Goal: Task Accomplishment & Management: Complete application form

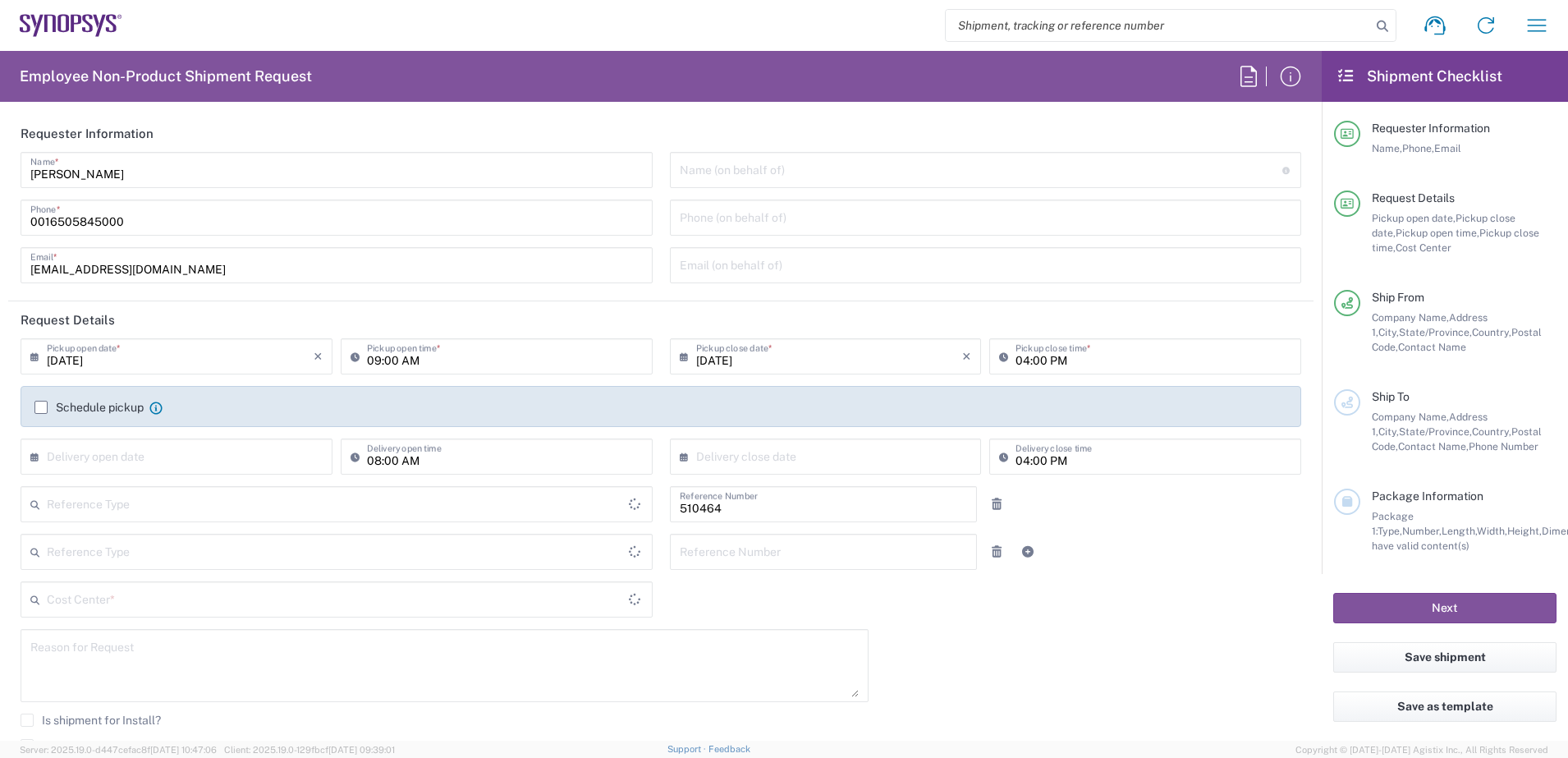
type input "Department"
type input "US01, SG, MSIP2, R&D 510464"
type input "[US_STATE]"
type input "[GEOGRAPHIC_DATA]"
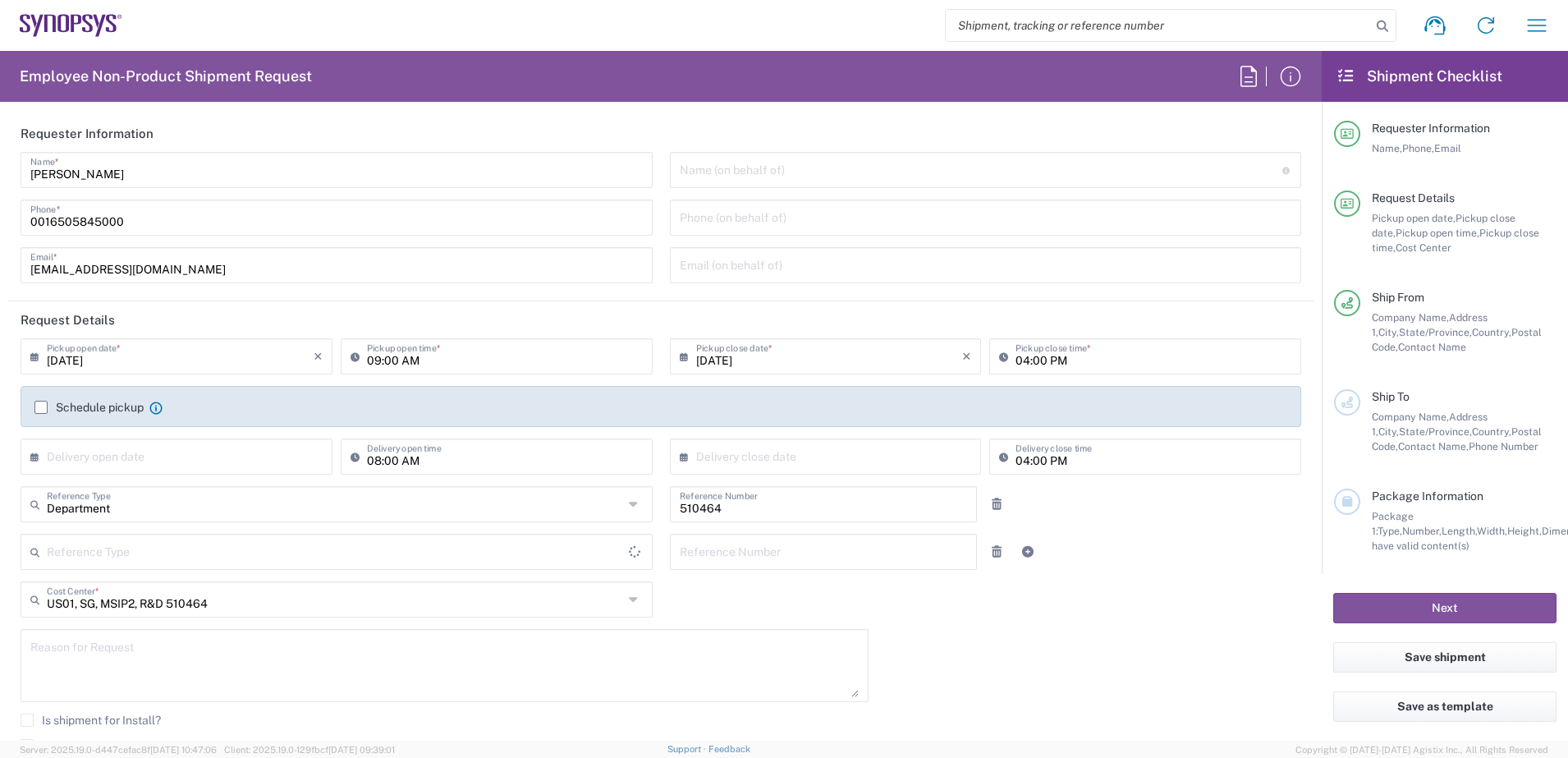
type input "Delivered at Place"
type input "Hillsboro US03"
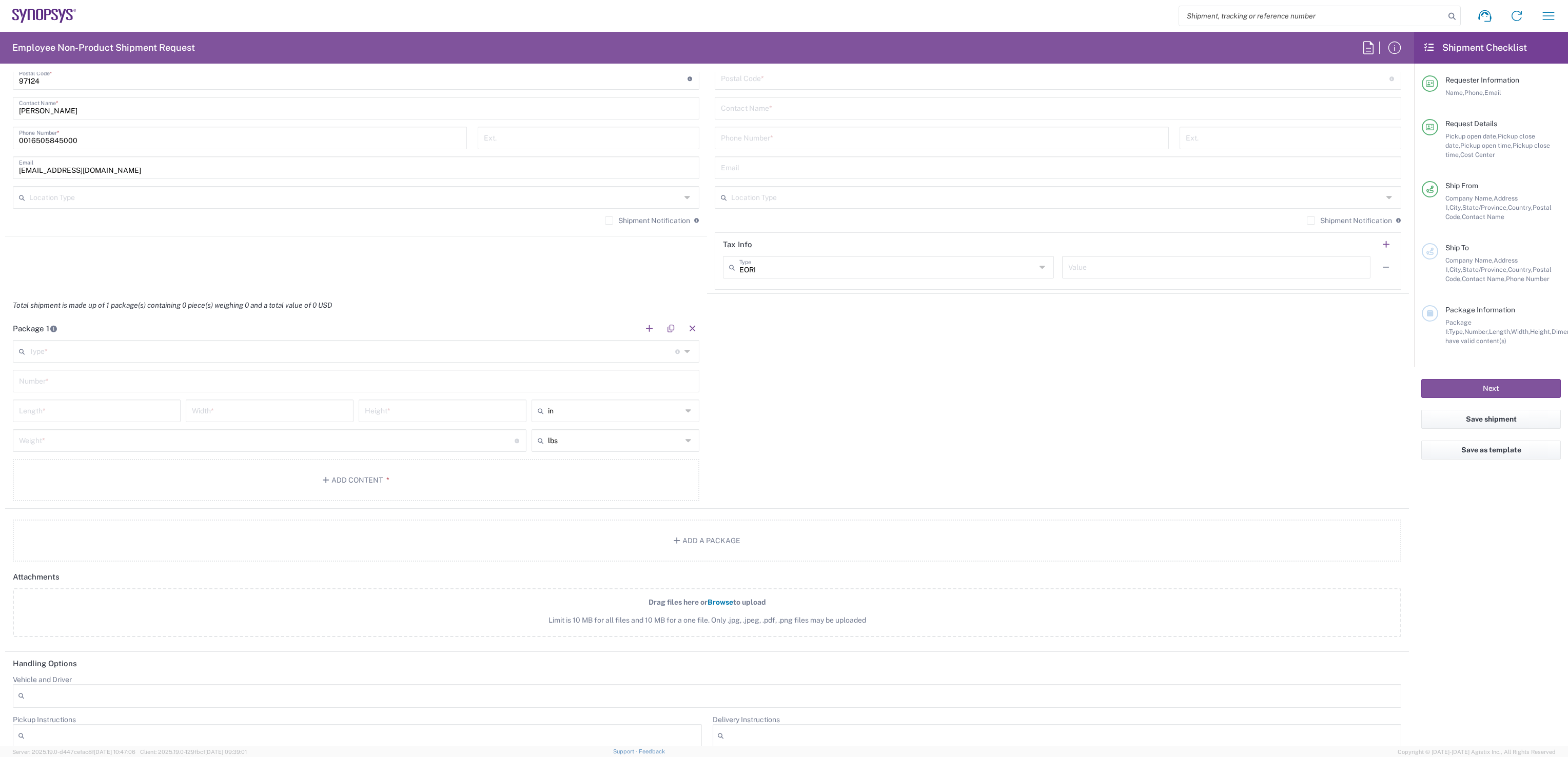
scroll to position [385, 0]
